Goal: Navigation & Orientation: Find specific page/section

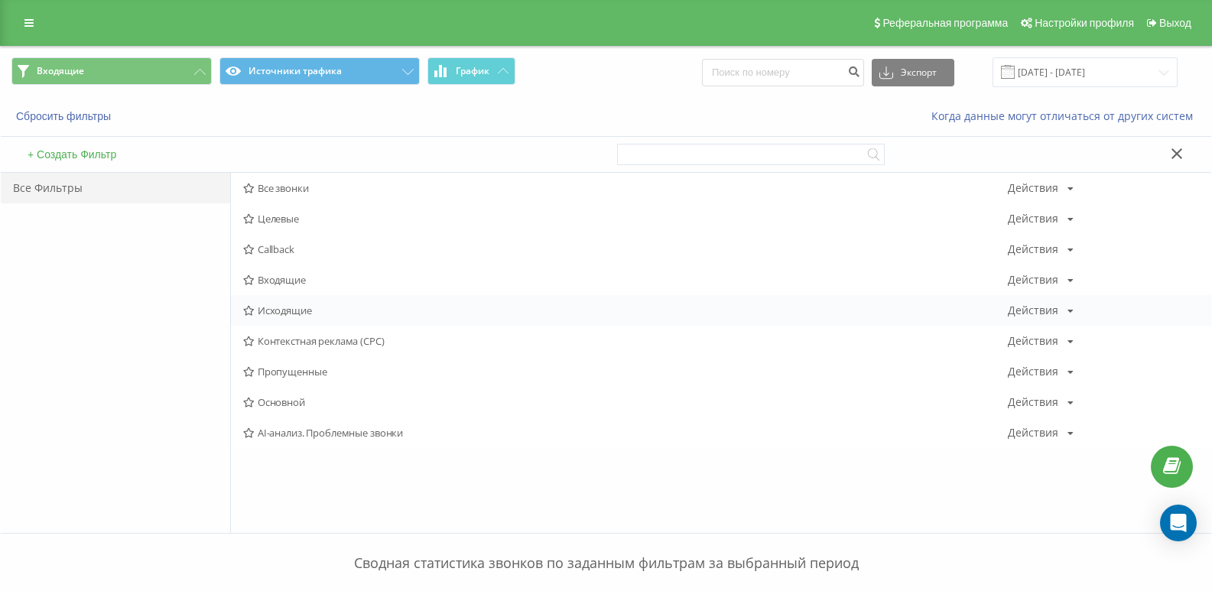
click at [271, 311] on span "Исходящие" at bounding box center [625, 310] width 765 height 11
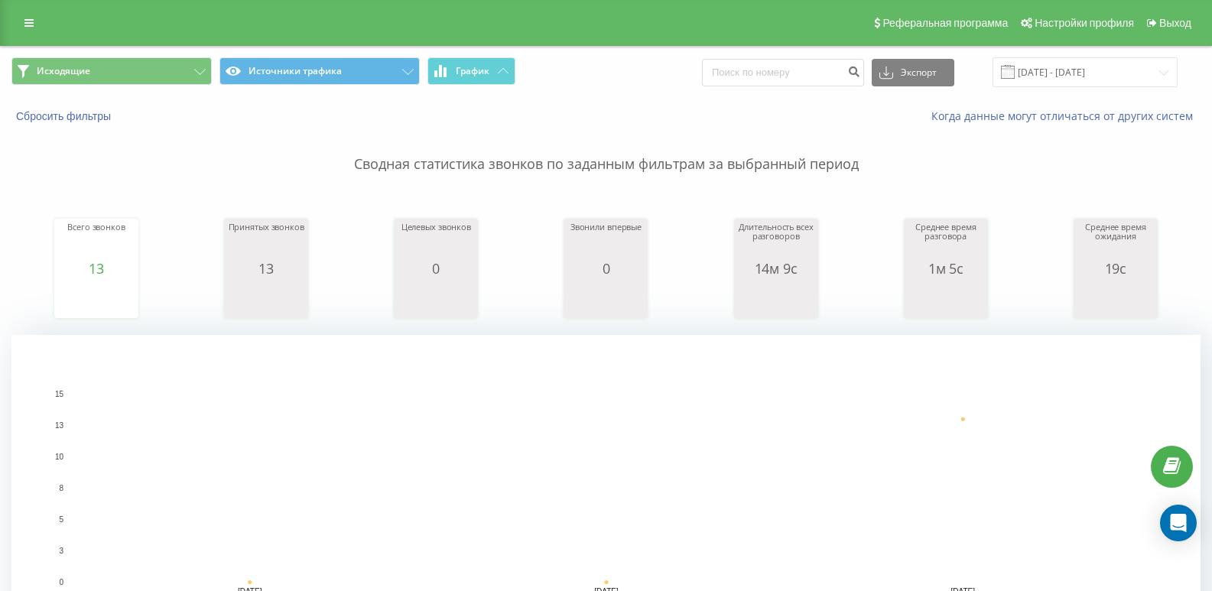
click at [171, 95] on div "Исходящие Источники трафика График Экспорт .csv .xls .xlsx 20.09.2025 - 22.09.2…" at bounding box center [606, 72] width 1211 height 51
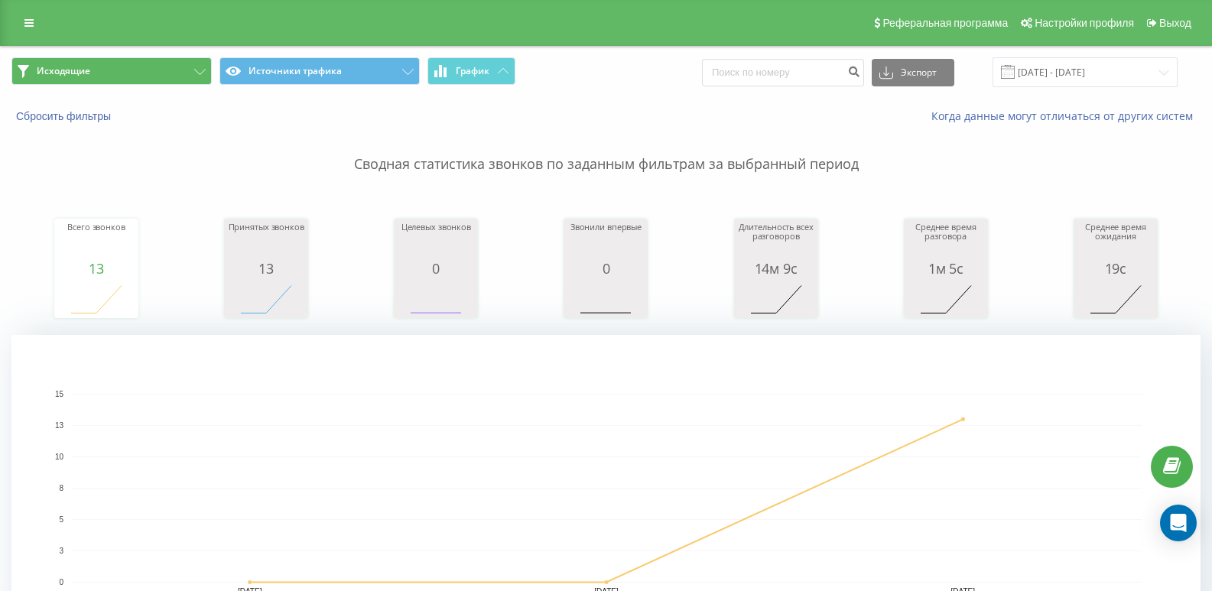
click at [164, 84] on span "Исходящие Источники трафика График" at bounding box center [303, 72] width 584 height 30
click at [109, 83] on button "Исходящие" at bounding box center [111, 71] width 200 height 28
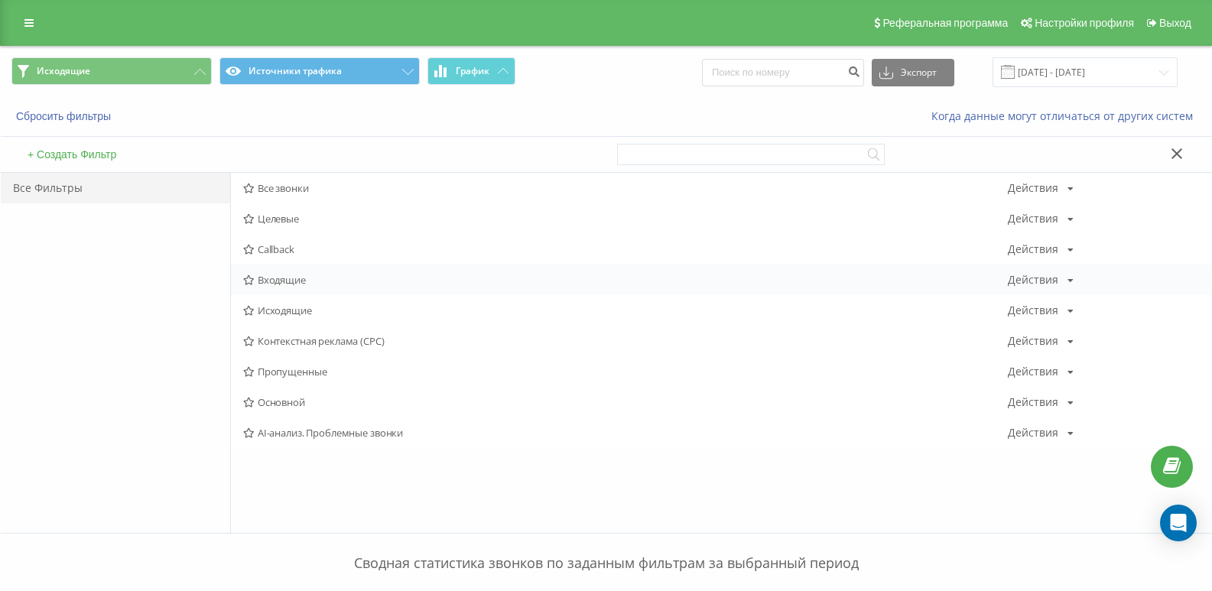
click at [285, 285] on span "Входящие" at bounding box center [625, 280] width 765 height 11
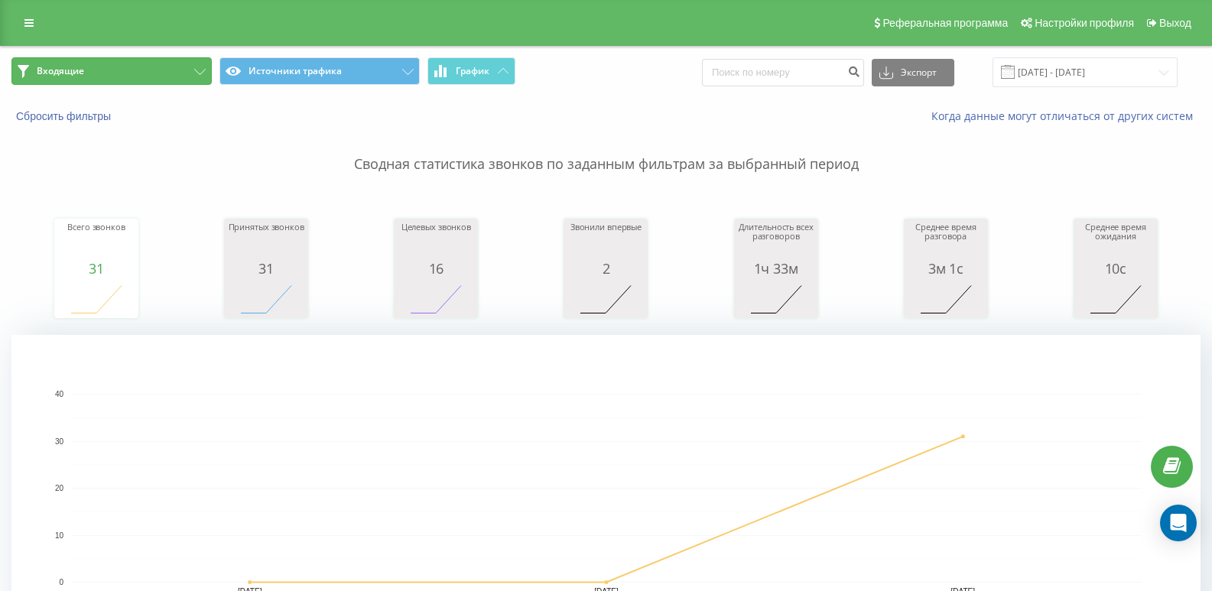
click at [163, 78] on button "Входящие" at bounding box center [111, 71] width 200 height 28
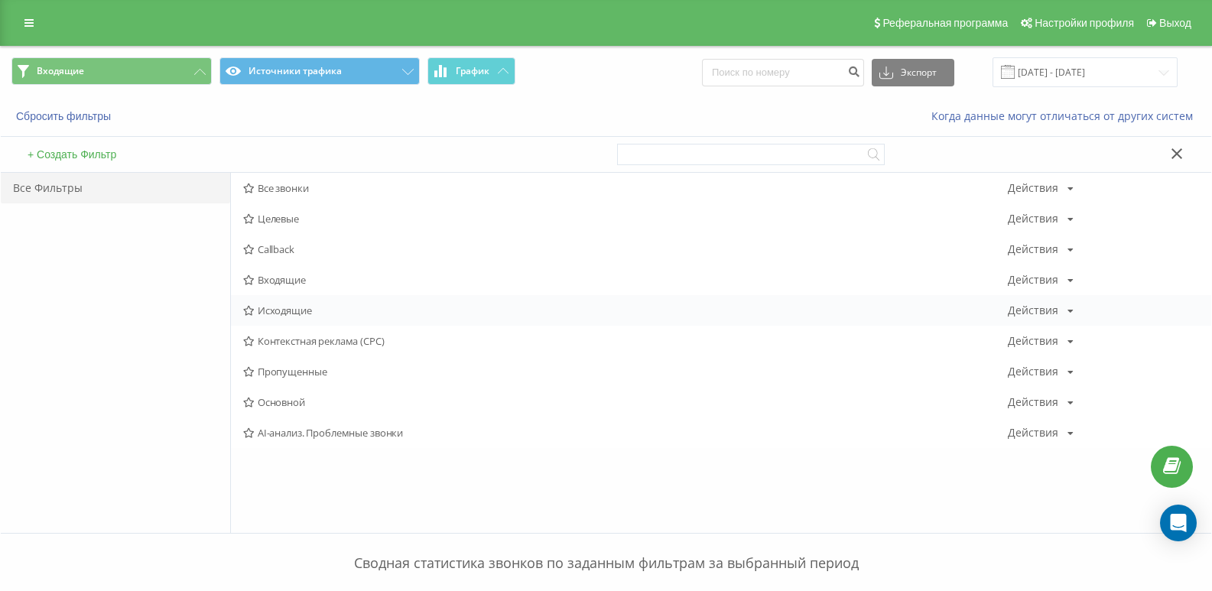
click at [293, 301] on div "Исходящие Действия Редактировать Копировать Удалить По умолчанию Поделиться" at bounding box center [721, 310] width 980 height 31
click at [303, 297] on div "Исходящие Действия Редактировать Копировать Удалить По умолчанию Поделиться" at bounding box center [721, 310] width 980 height 31
click at [305, 312] on span "Исходящие" at bounding box center [625, 310] width 765 height 11
